Goal: Task Accomplishment & Management: Manage account settings

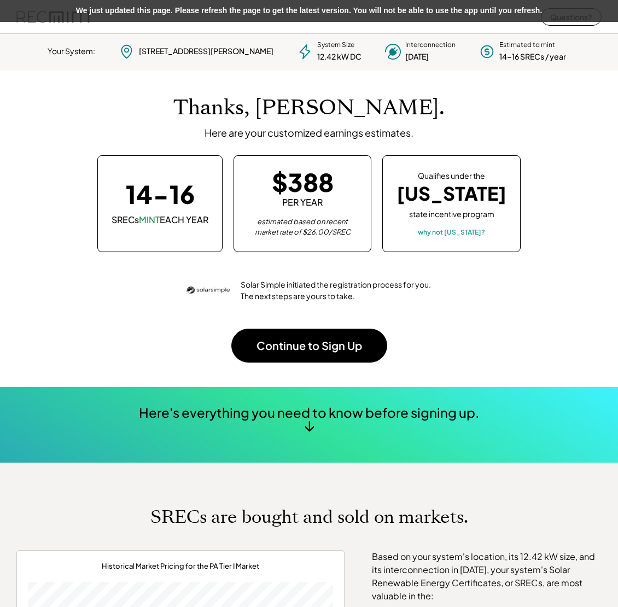
scroll to position [154, 305]
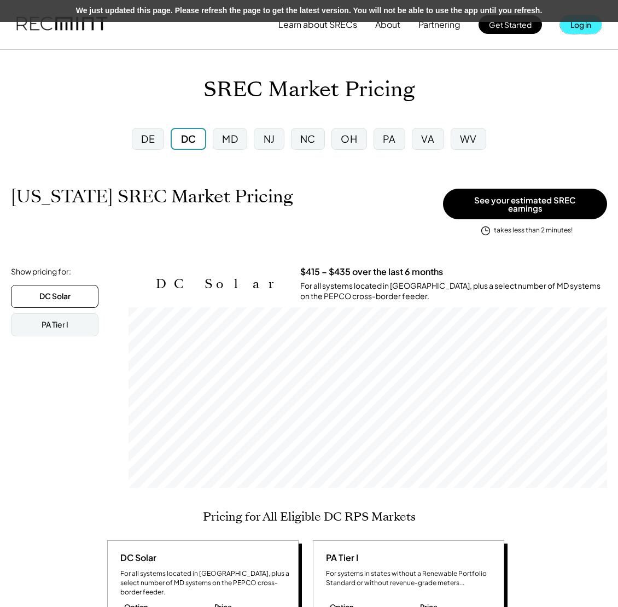
click at [580, 26] on button "Log in" at bounding box center [581, 24] width 42 height 19
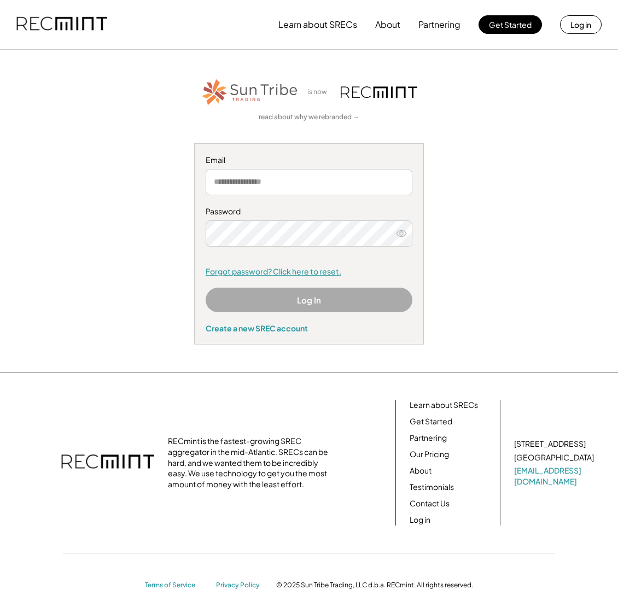
click at [272, 269] on link "Forgot password? Click here to reset." at bounding box center [309, 271] width 207 height 11
